Goal: Task Accomplishment & Management: Manage account settings

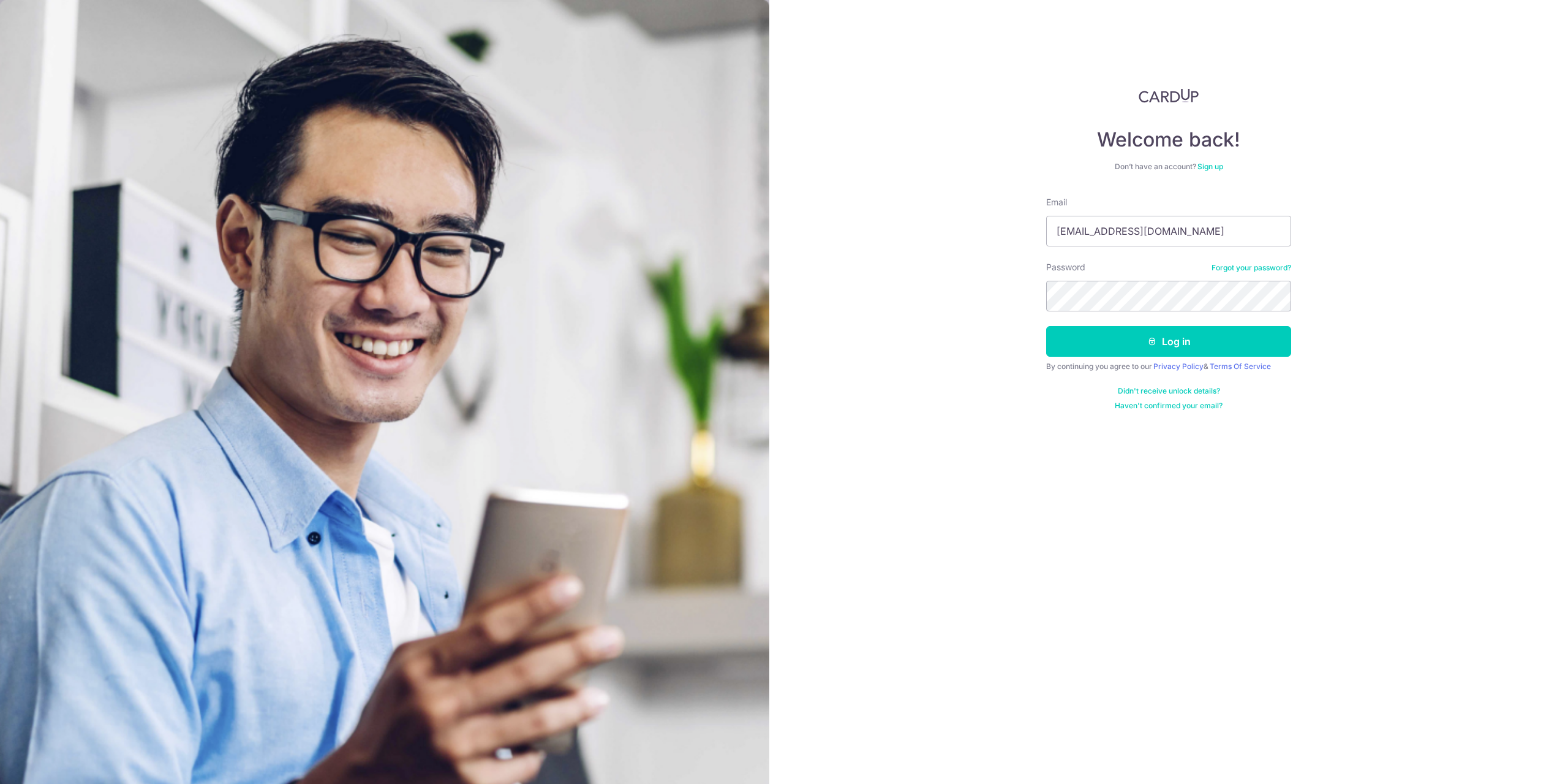
click at [1046, 326] on button "Log in" at bounding box center [1169, 341] width 245 height 31
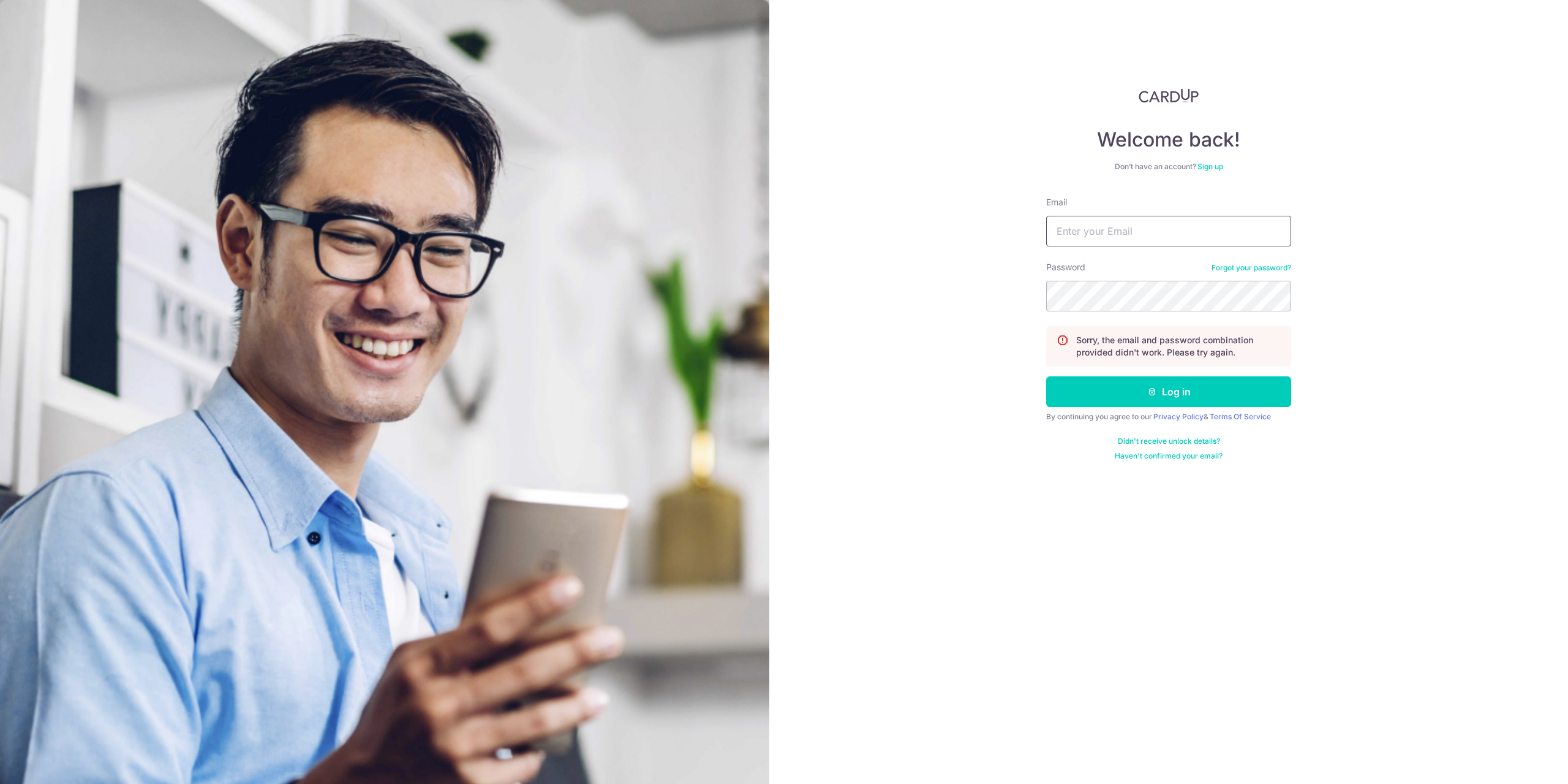
click at [1079, 225] on input "Email" at bounding box center [1169, 231] width 245 height 31
paste input "[EMAIL_ADDRESS][DOMAIN_NAME]"
type input "[EMAIL_ADDRESS][DOMAIN_NAME]"
click at [1046, 376] on button "Log in" at bounding box center [1169, 391] width 245 height 31
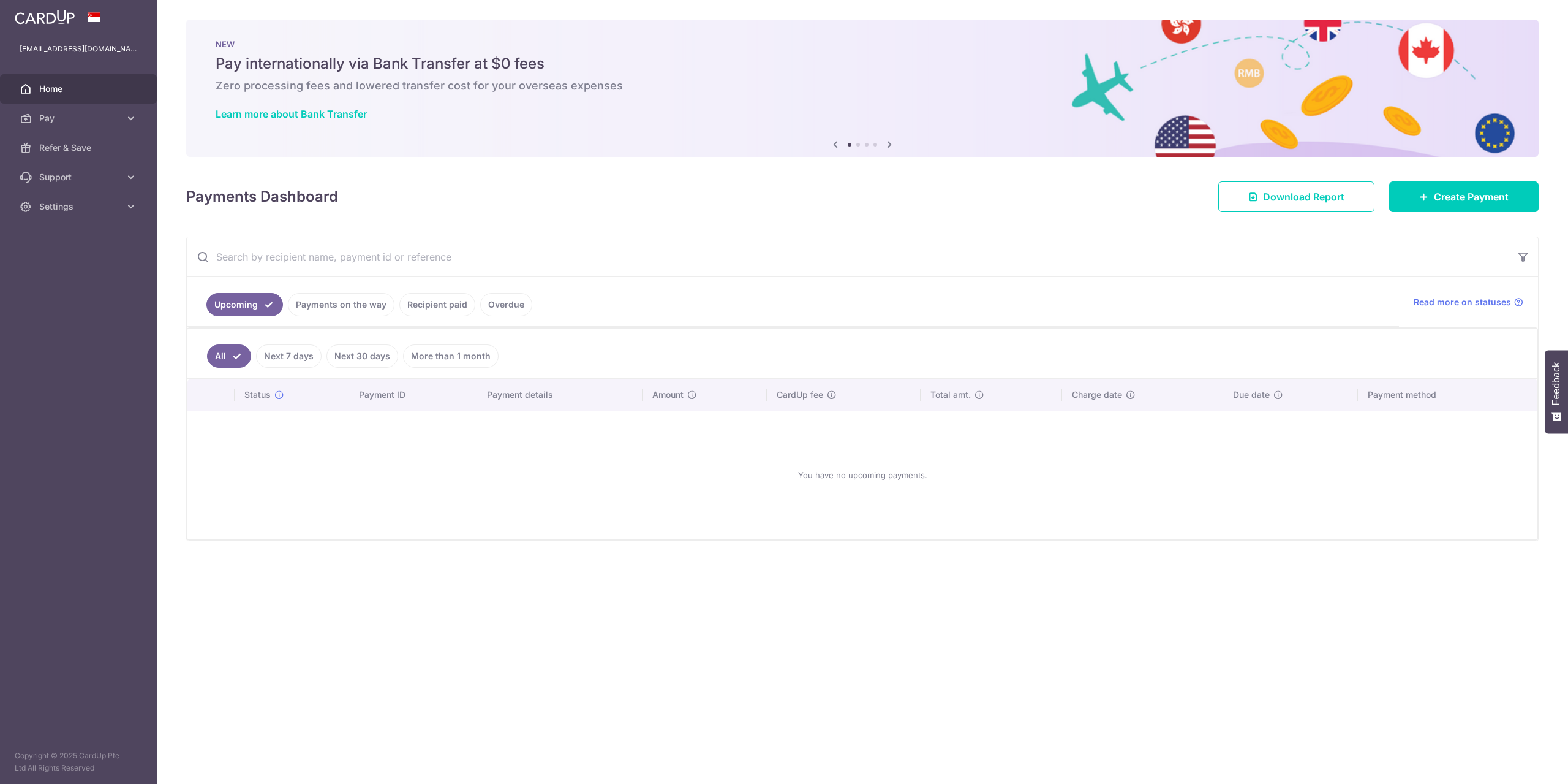
click at [427, 303] on link "Recipient paid" at bounding box center [437, 305] width 76 height 23
